Goal: Task Accomplishment & Management: Manage account settings

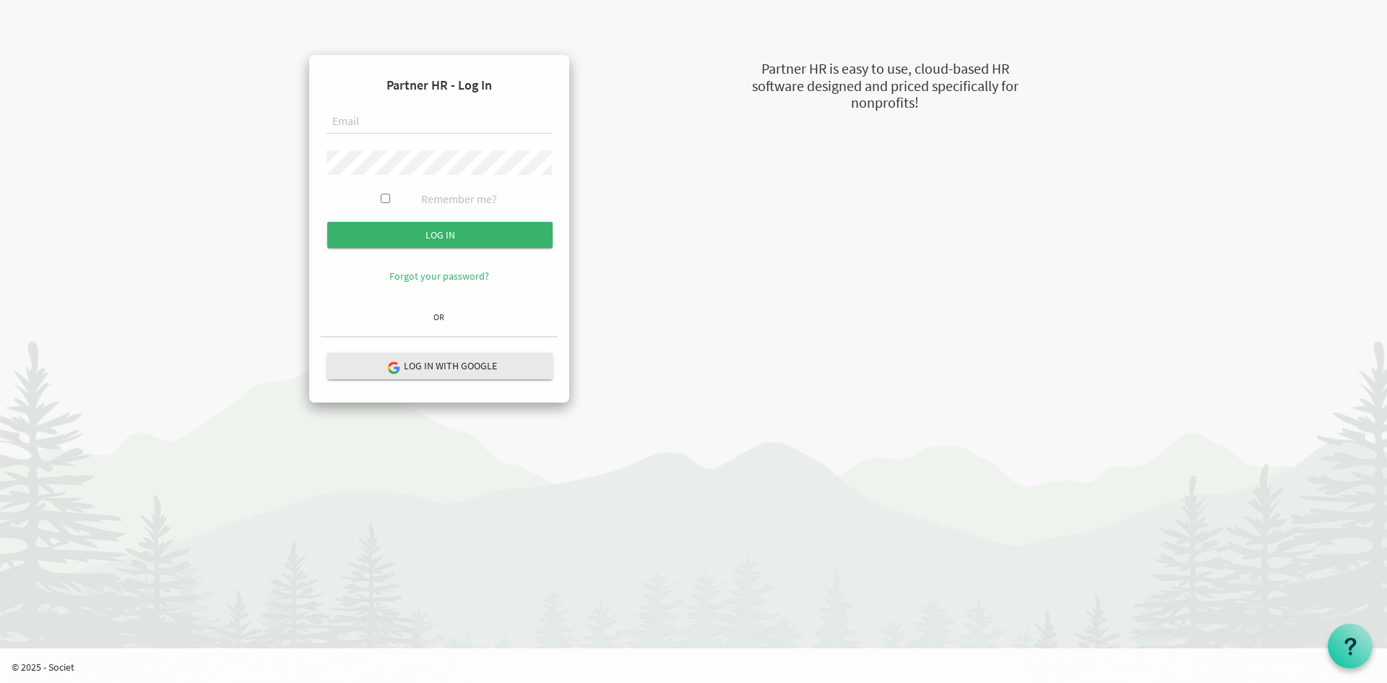
drag, startPoint x: 763, startPoint y: 491, endPoint x: 729, endPoint y: 491, distance: 34.0
click at [764, 491] on html "Partner HR - Log In Remember me? Log in OR" at bounding box center [693, 341] width 1387 height 683
click at [404, 116] on input "text" at bounding box center [439, 122] width 225 height 25
type input "[PERSON_NAME][EMAIL_ADDRESS][DOMAIN_NAME]"
click at [327, 222] on input "Log in" at bounding box center [439, 235] width 225 height 26
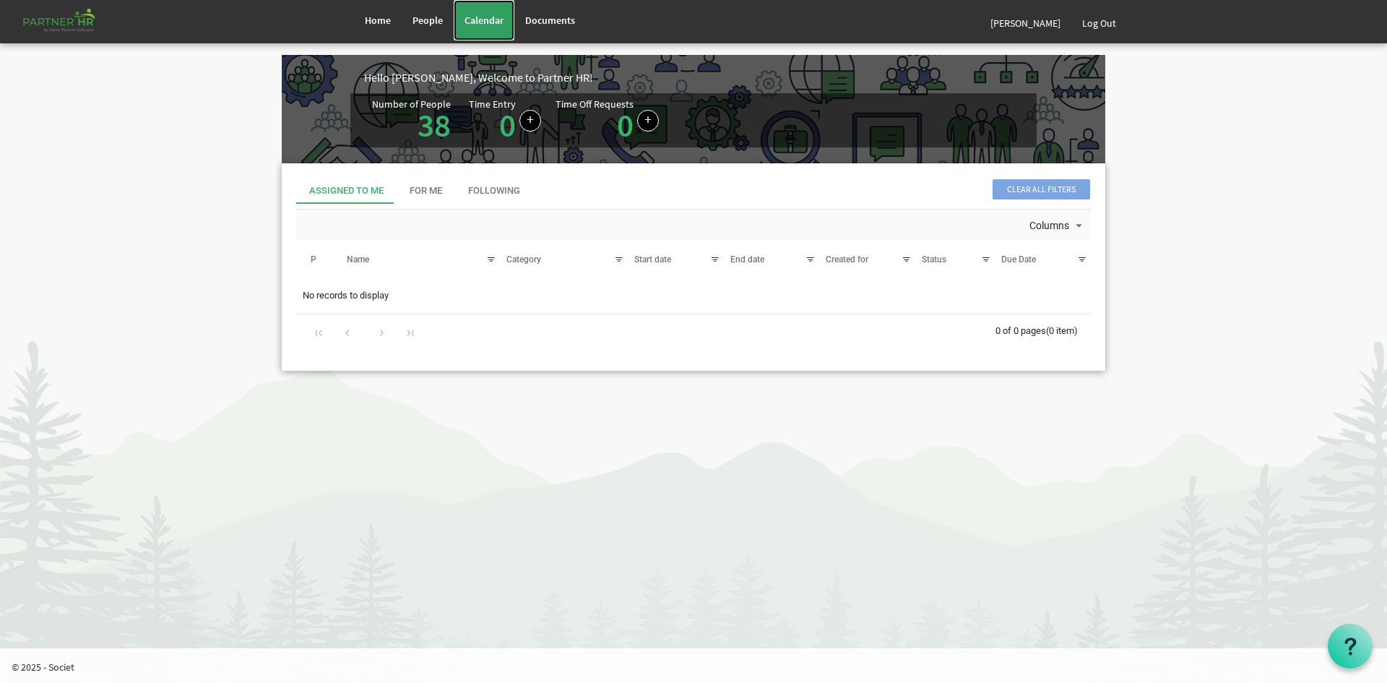
click at [475, 27] on link "Calendar" at bounding box center [484, 20] width 61 height 40
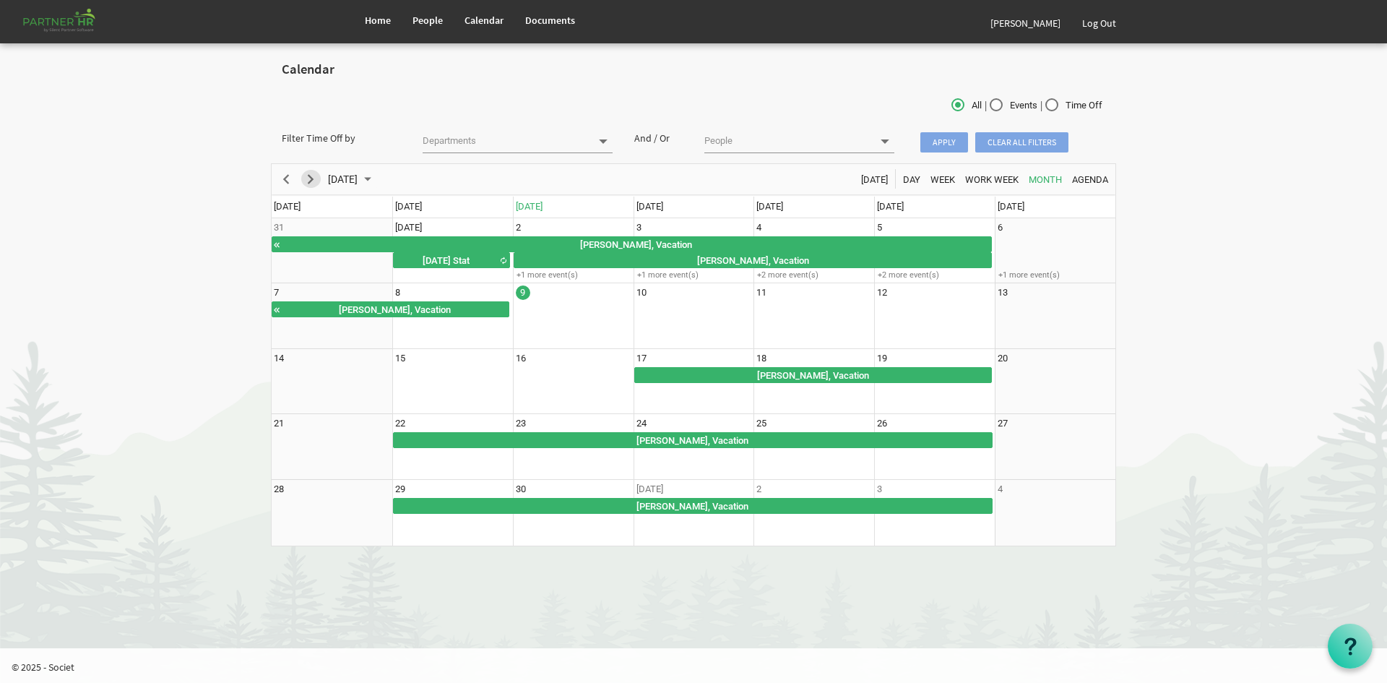
click at [316, 181] on span "Next" at bounding box center [310, 179] width 17 height 18
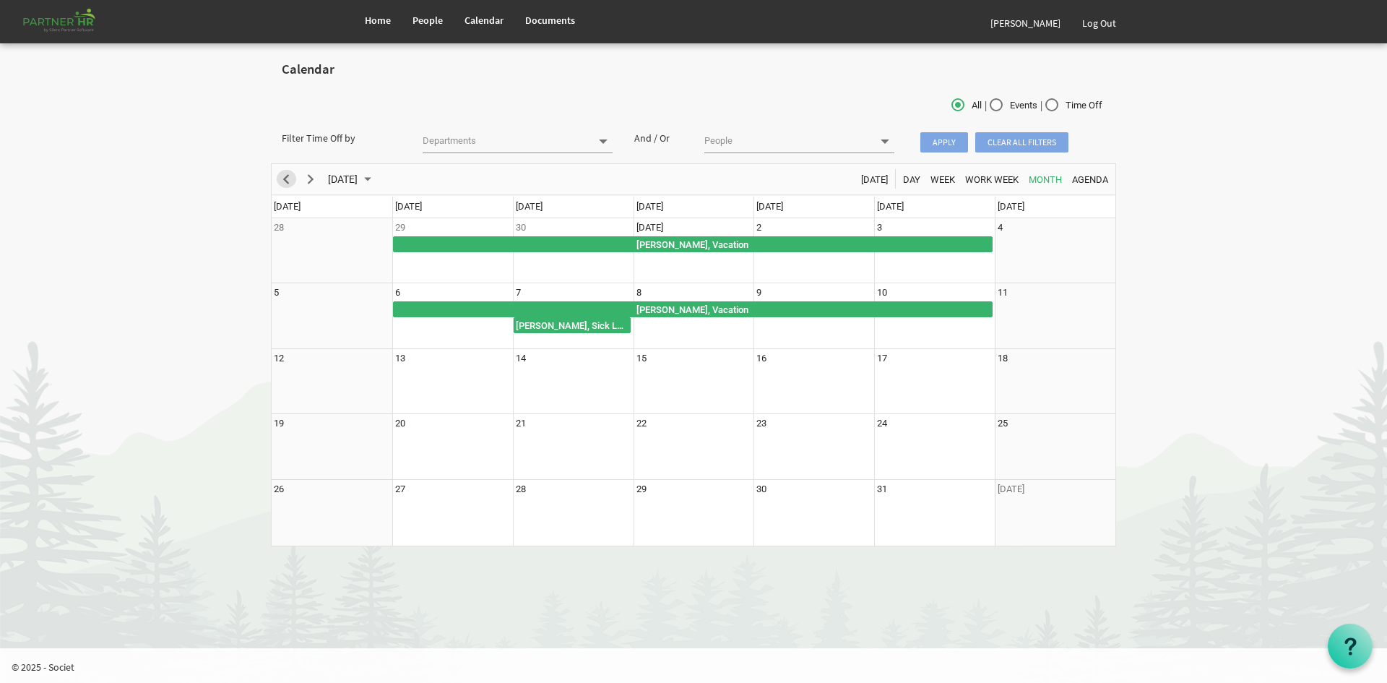
click at [287, 180] on span "Previous" at bounding box center [285, 179] width 17 height 18
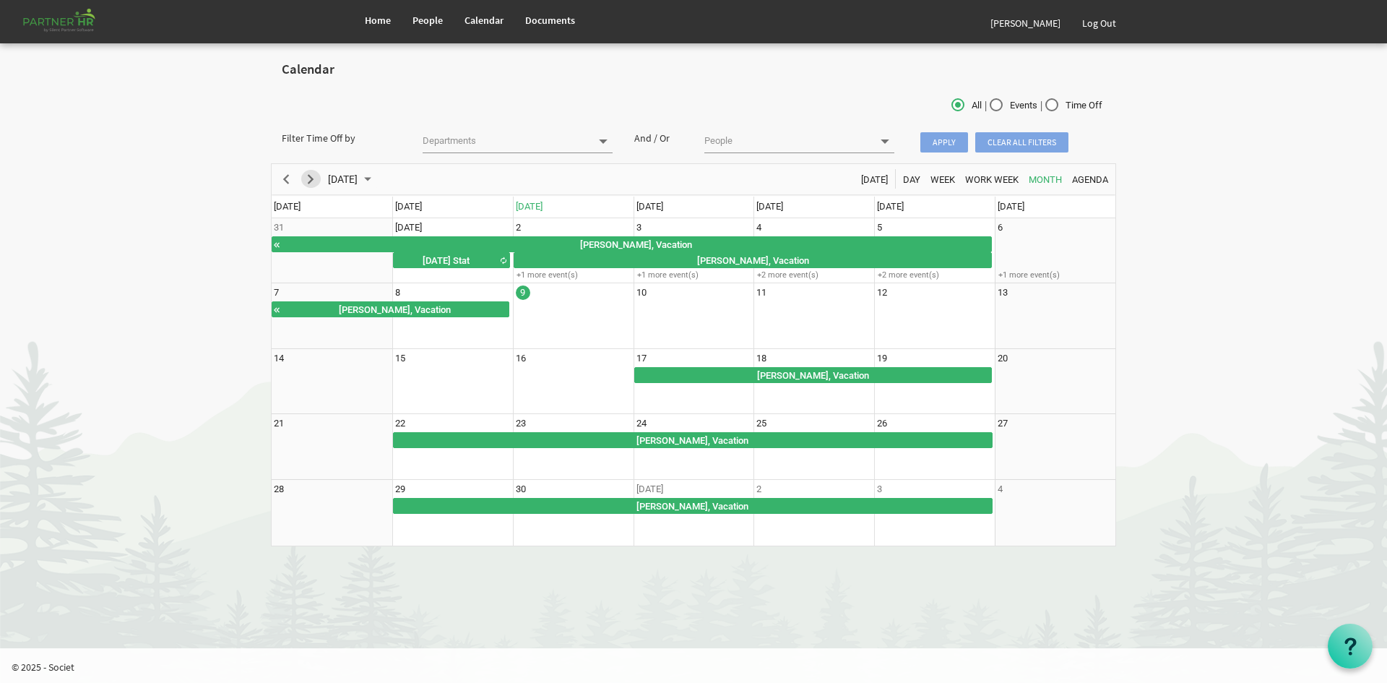
click at [307, 184] on span "Next" at bounding box center [310, 179] width 17 height 18
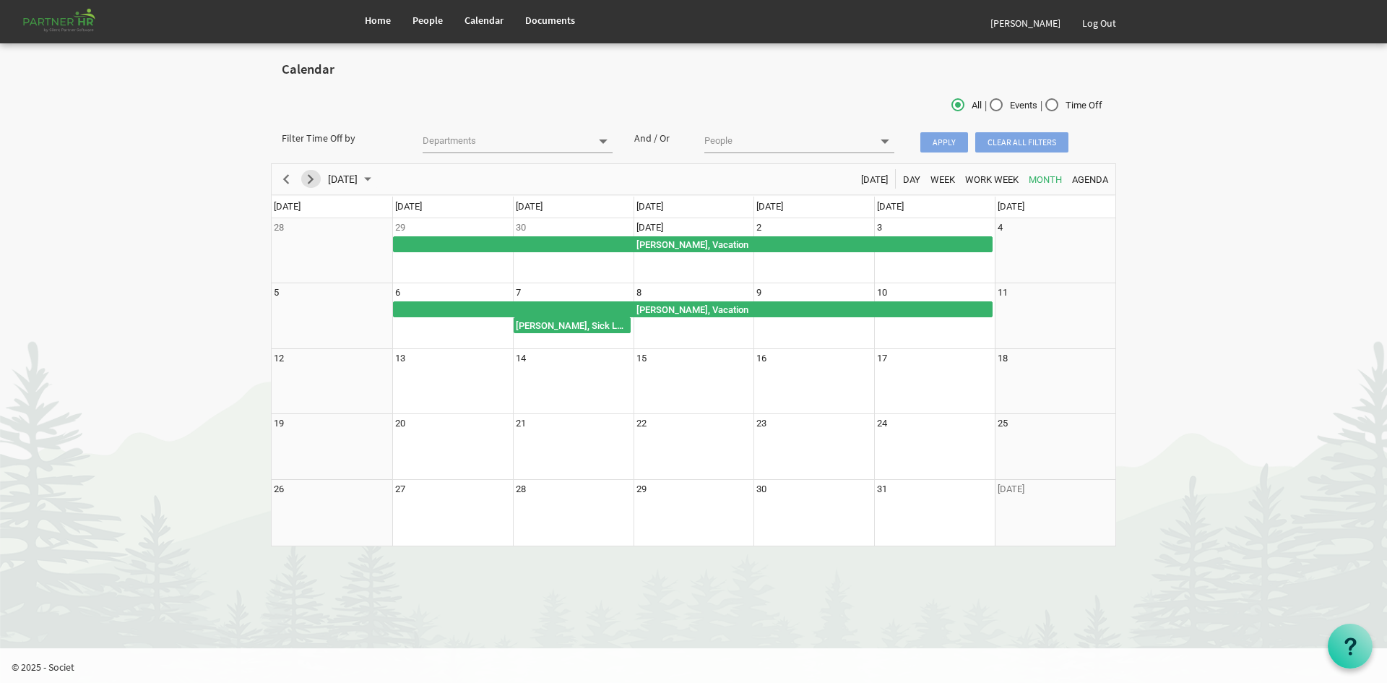
click at [307, 184] on span "Next" at bounding box center [310, 179] width 17 height 18
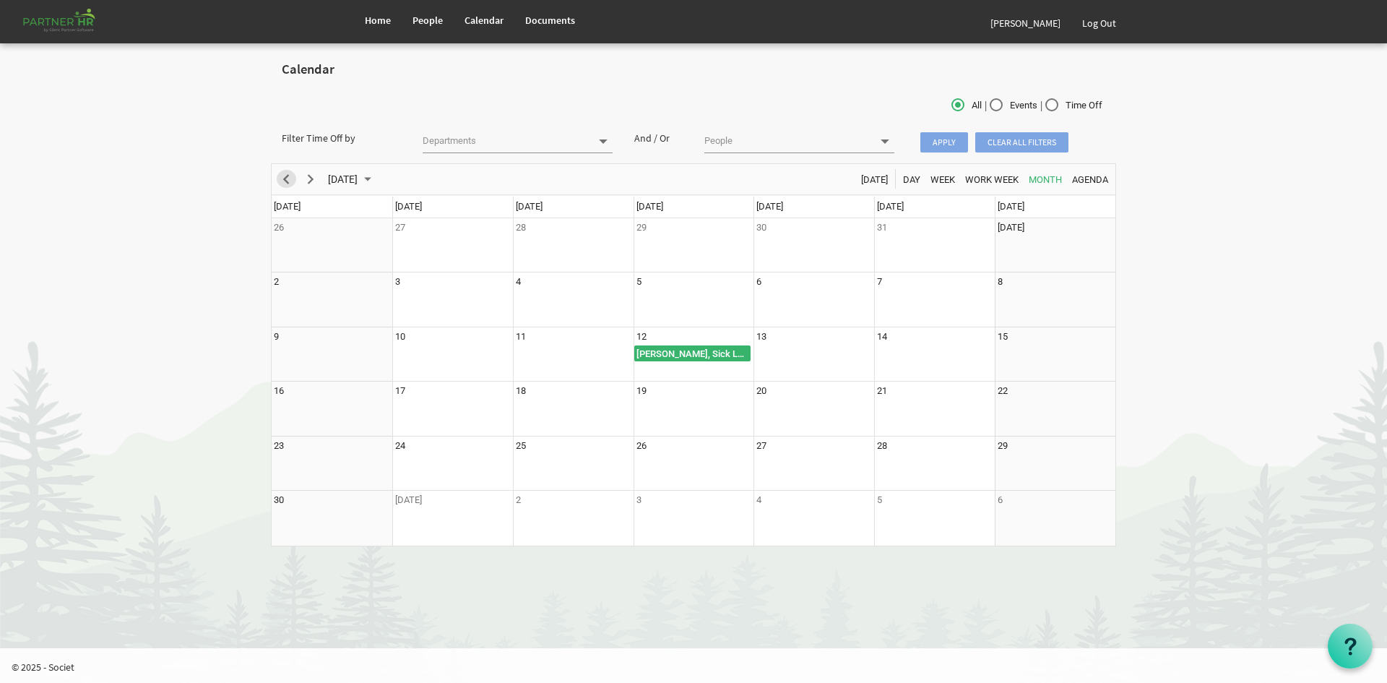
click at [293, 178] on span "Previous" at bounding box center [285, 179] width 17 height 18
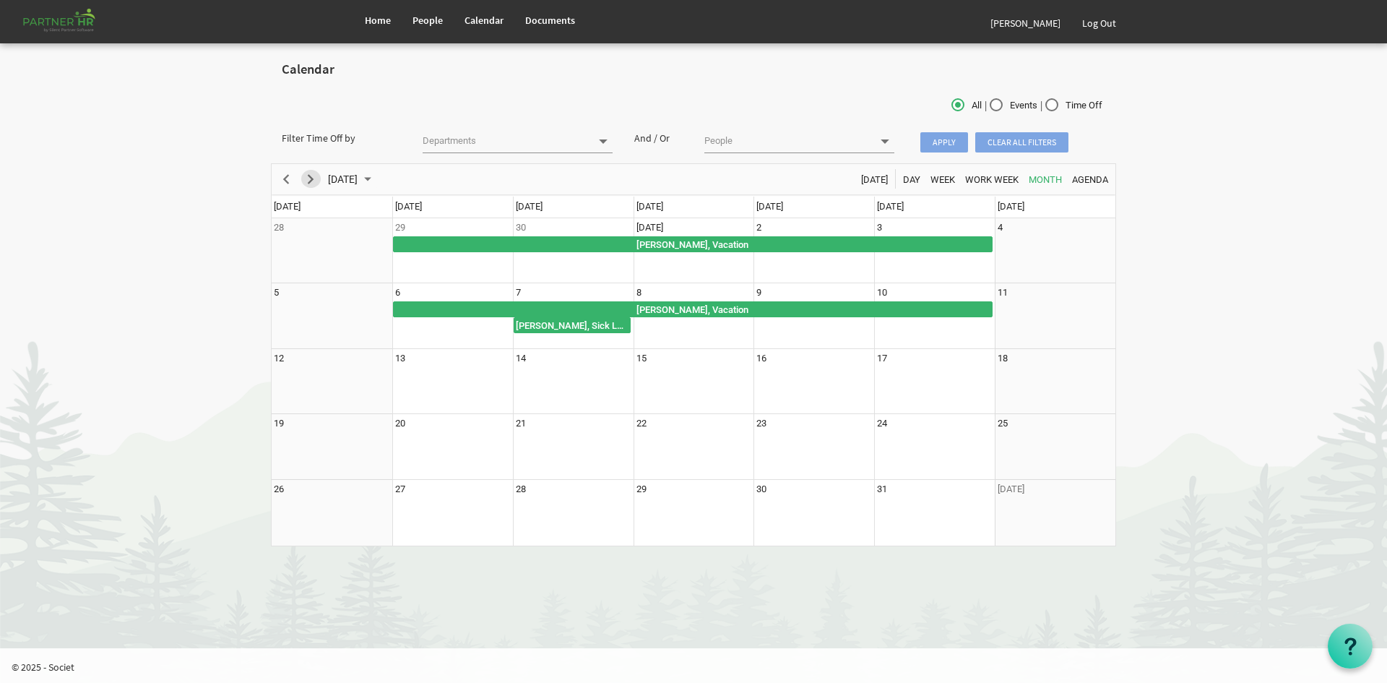
click at [313, 177] on span "Next" at bounding box center [310, 179] width 17 height 18
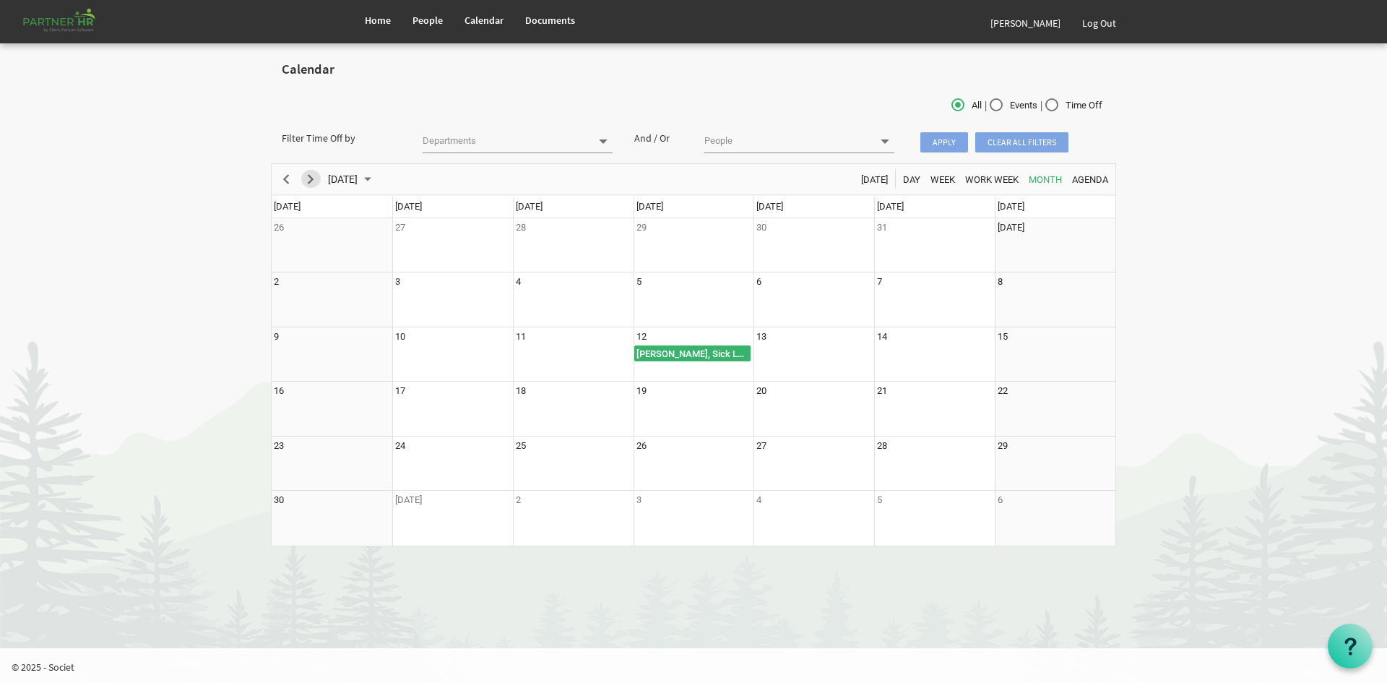
click at [307, 181] on span "Next" at bounding box center [310, 179] width 17 height 18
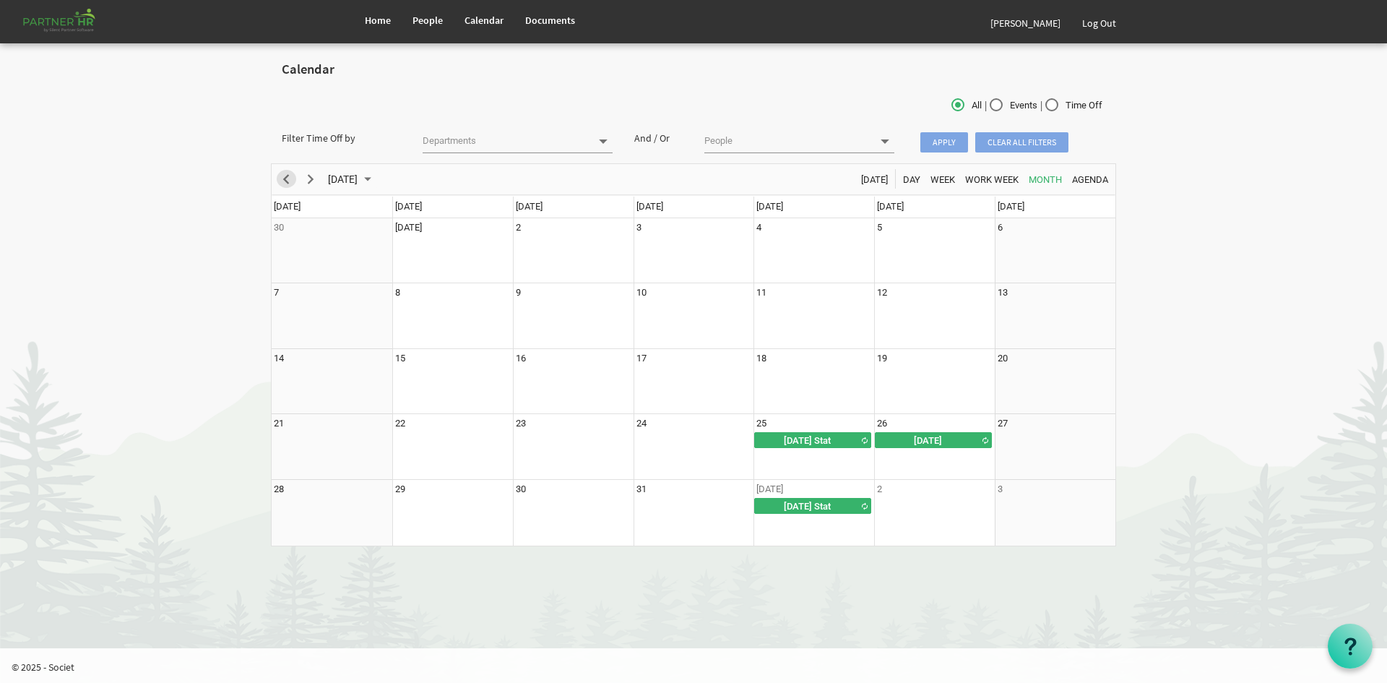
click at [290, 178] on span "Previous" at bounding box center [285, 179] width 17 height 18
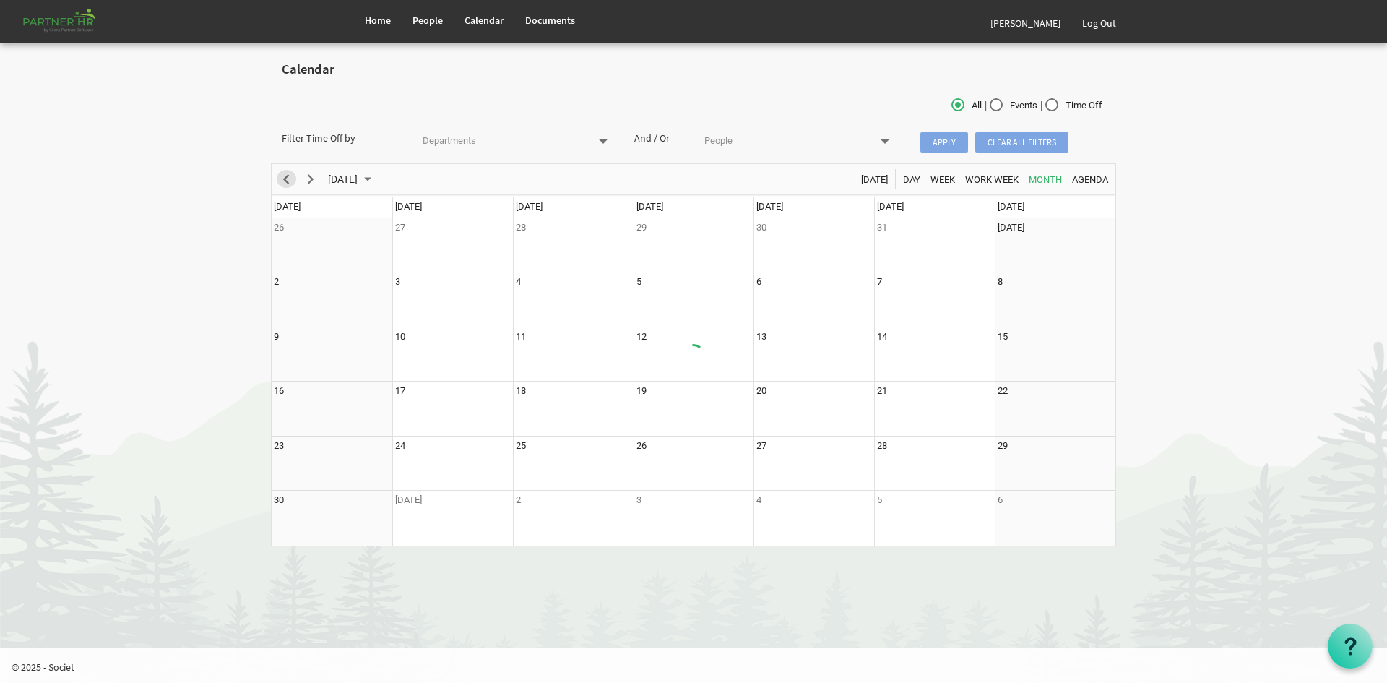
click at [290, 178] on div "of November 2025" at bounding box center [694, 354] width 844 height 381
